Goal: Find specific page/section: Find specific page/section

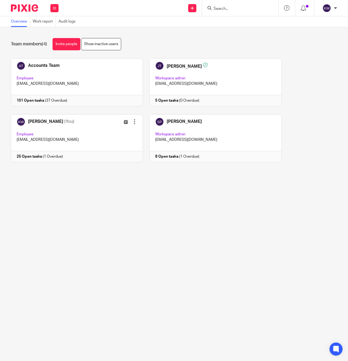
click at [245, 7] on input "Search" at bounding box center [237, 9] width 49 height 5
type input "lg inv"
click at [243, 23] on link at bounding box center [258, 23] width 92 height 13
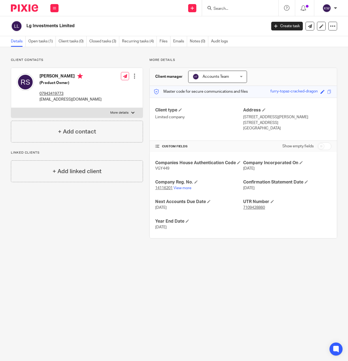
click at [230, 8] on input "Search" at bounding box center [237, 9] width 49 height 5
drag, startPoint x: 229, startPoint y: 14, endPoint x: 228, endPoint y: 10, distance: 3.9
click at [229, 13] on div "No results found. Try searching for the name of a client or contact..." at bounding box center [254, 23] width 95 height 20
click at [228, 10] on input "adima" at bounding box center [237, 9] width 49 height 5
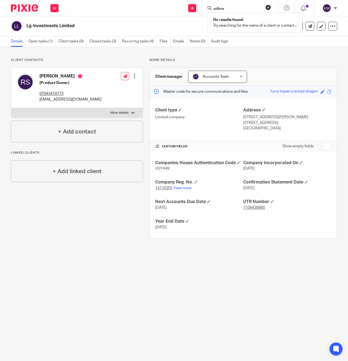
click at [228, 10] on input "adima" at bounding box center [237, 9] width 49 height 5
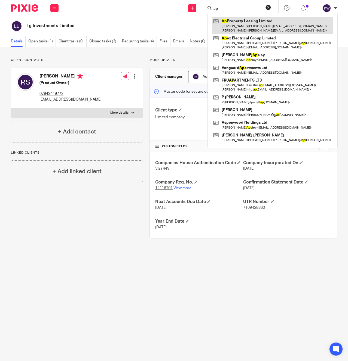
type input "ap"
click at [232, 26] on link at bounding box center [272, 25] width 121 height 17
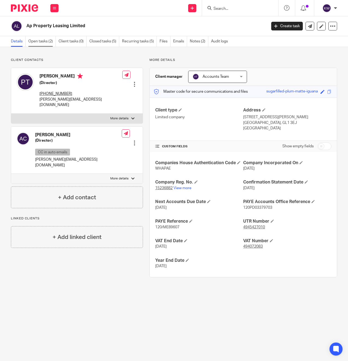
click at [54, 41] on link "Open tasks (2)" at bounding box center [41, 41] width 27 height 11
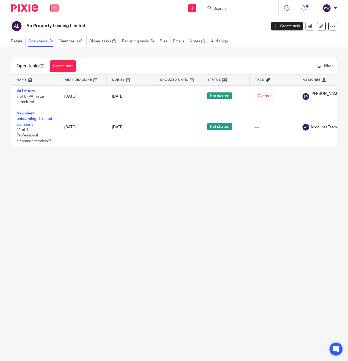
click at [51, 7] on button at bounding box center [54, 8] width 8 height 8
click at [54, 51] on link "Team" at bounding box center [51, 49] width 9 height 4
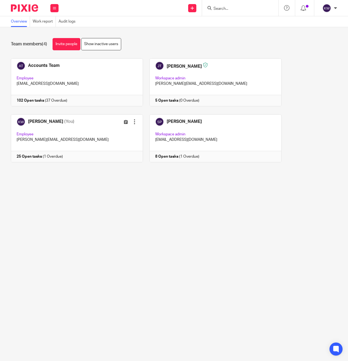
click at [225, 11] on div at bounding box center [240, 8] width 76 height 16
click at [225, 9] on input "Search" at bounding box center [237, 9] width 49 height 5
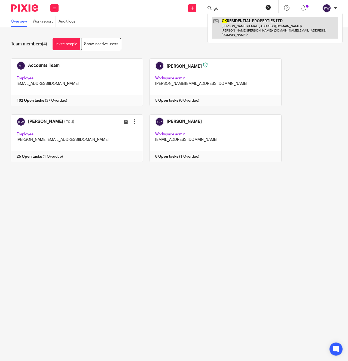
type input "gk"
click at [227, 25] on link at bounding box center [275, 28] width 126 height 22
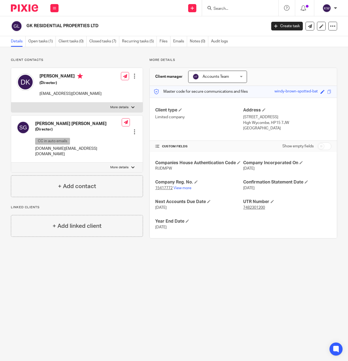
click at [229, 8] on input "Search" at bounding box center [237, 9] width 49 height 5
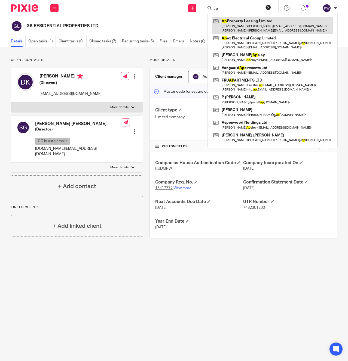
type input "ap"
click at [238, 22] on link at bounding box center [272, 25] width 121 height 17
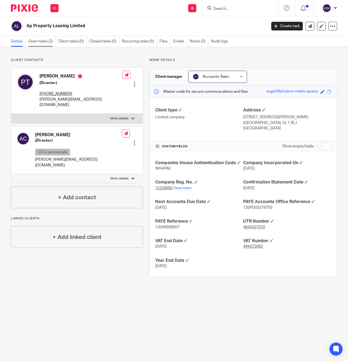
click at [47, 42] on link "Open tasks (2)" at bounding box center [41, 41] width 27 height 11
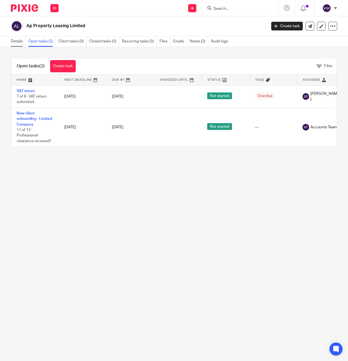
click at [16, 42] on link "Details" at bounding box center [18, 41] width 15 height 11
